Goal: Task Accomplishment & Management: Manage account settings

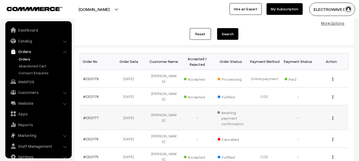
scroll to position [8, 0]
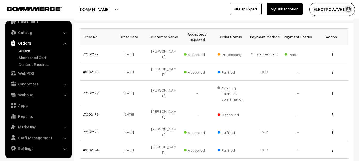
drag, startPoint x: 200, startPoint y: 20, endPoint x: 177, endPoint y: 12, distance: 24.0
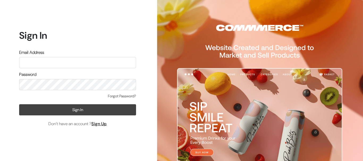
type input "kailash_parihar@hotmail.com"
click at [65, 111] on button "Sign In" at bounding box center [77, 109] width 117 height 11
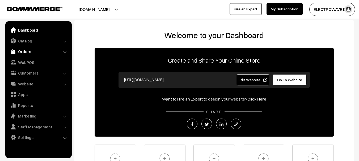
click at [30, 52] on link "Orders" at bounding box center [38, 52] width 63 height 10
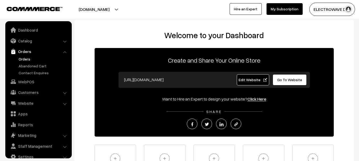
click at [36, 60] on link "Orders" at bounding box center [43, 59] width 53 height 6
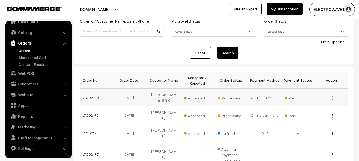
scroll to position [53, 0]
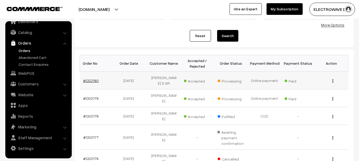
click at [92, 78] on link "#OD2180" at bounding box center [91, 80] width 16 height 5
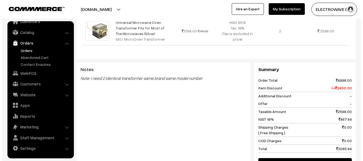
scroll to position [264, 0]
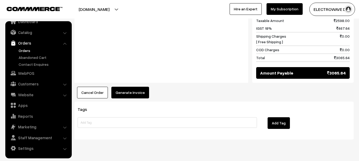
click at [133, 87] on button "Generate Invoice" at bounding box center [130, 93] width 38 height 12
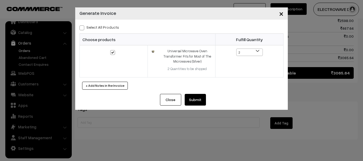
click at [195, 101] on button "Submit" at bounding box center [195, 100] width 21 height 12
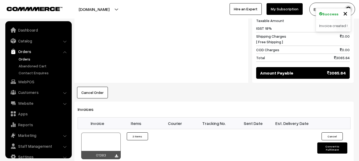
scroll to position [8, 0]
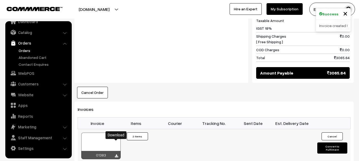
click at [116, 155] on icon at bounding box center [116, 156] width 3 height 3
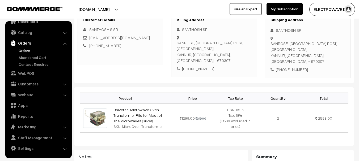
scroll to position [25, 0]
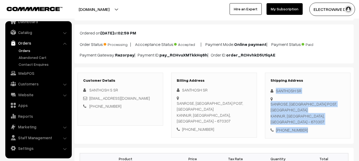
drag, startPoint x: 274, startPoint y: 89, endPoint x: 308, endPoint y: 108, distance: 38.3
click at [309, 110] on div "Shipping Address SANTHOSH SR SANROSE, KANDANGALI POST, PAYYANUR KANNUR, Kerala,…" at bounding box center [308, 106] width 86 height 66
click at [290, 101] on div "SANROSE, KANDANGALI POST, PAYYANUR KANNUR, Kerala, India - 670307" at bounding box center [307, 113] width 74 height 24
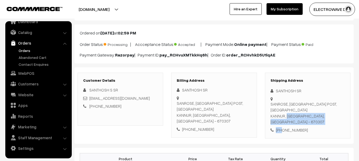
drag, startPoint x: 286, startPoint y: 106, endPoint x: 221, endPoint y: 155, distance: 81.0
click at [279, 113] on div "Shipping Address SANTHOSH SR SANROSE, KANDANGALI POST, PAYYANUR KANNUR, Kerala,…" at bounding box center [308, 106] width 86 height 66
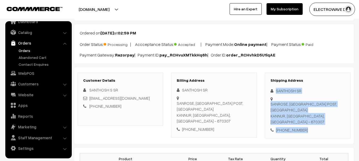
drag, startPoint x: 276, startPoint y: 88, endPoint x: 309, endPoint y: 111, distance: 40.7
click at [309, 111] on div "Shipping Address SANTHOSH SR SANROSE, KANDANGALI POST, PAYYANUR KANNUR, Kerala,…" at bounding box center [308, 106] width 86 height 66
copy div "SANTHOSH SR SANROSE, KANDANGALI POST, PAYYANUR KANNUR, Kerala, India - 670307 +…"
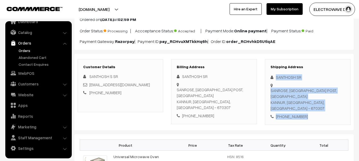
scroll to position [0, 0]
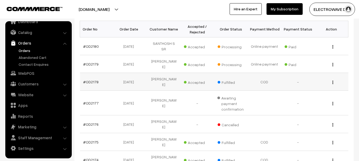
scroll to position [80, 0]
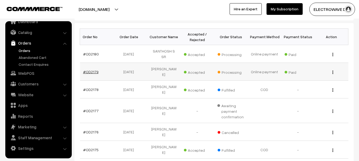
click at [96, 70] on link "#OD2179" at bounding box center [90, 72] width 15 height 5
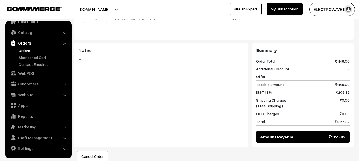
scroll to position [80, 0]
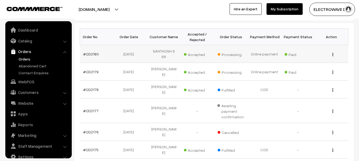
scroll to position [8, 0]
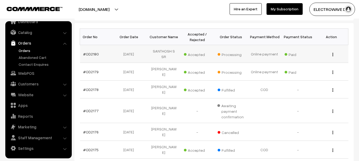
drag, startPoint x: 98, startPoint y: 51, endPoint x: 83, endPoint y: 51, distance: 15.4
click at [83, 51] on td "#OD2180" at bounding box center [96, 54] width 33 height 18
copy link "#OD2180"
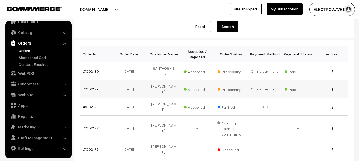
scroll to position [53, 0]
